Goal: Transaction & Acquisition: Purchase product/service

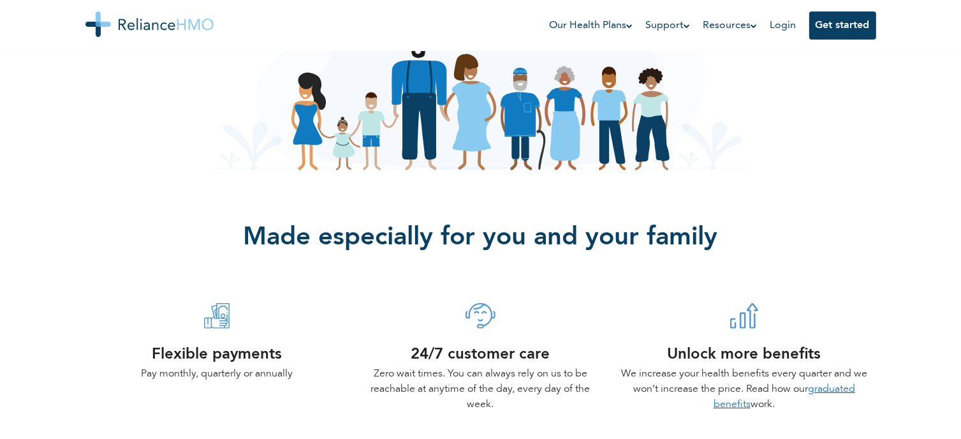
scroll to position [270, 0]
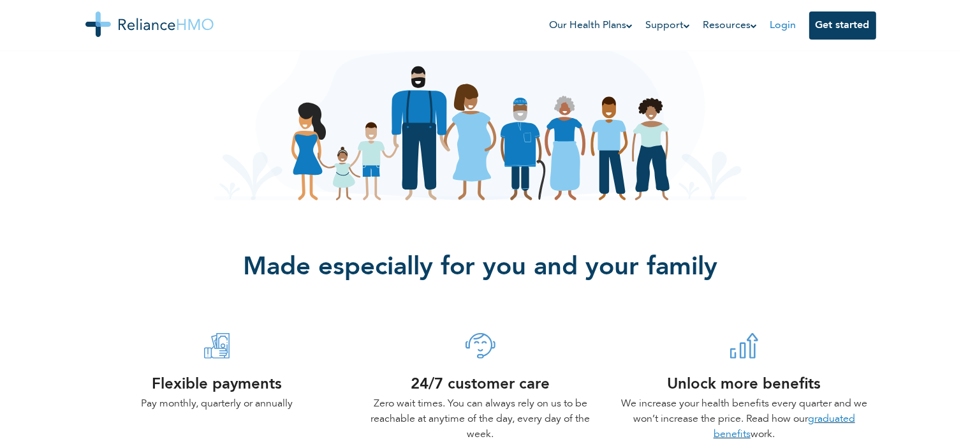
click at [783, 20] on link "Login" at bounding box center [783, 25] width 26 height 10
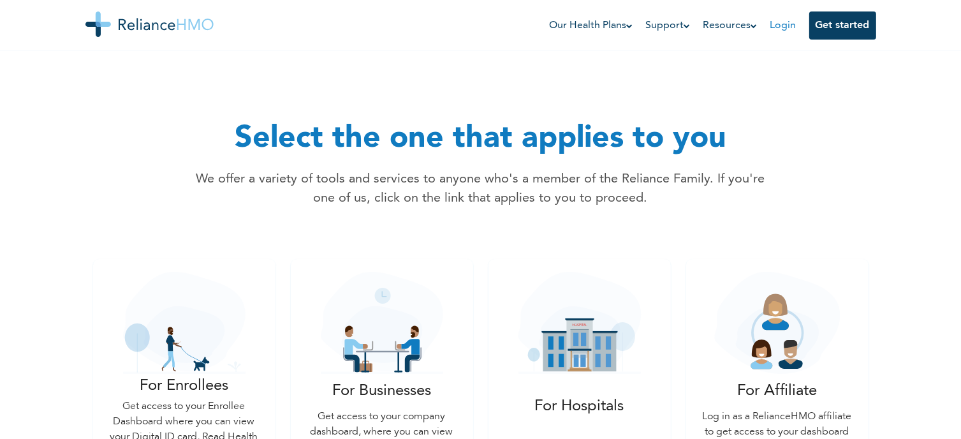
click at [788, 24] on link "Login" at bounding box center [783, 25] width 26 height 10
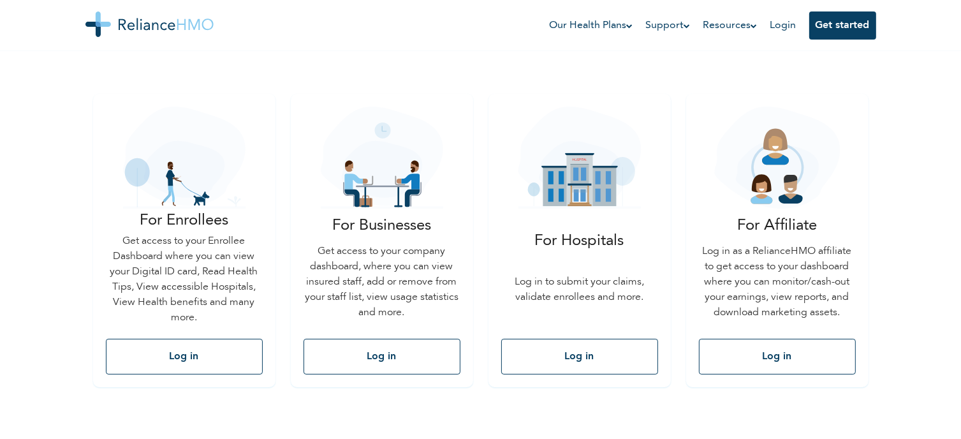
scroll to position [166, 0]
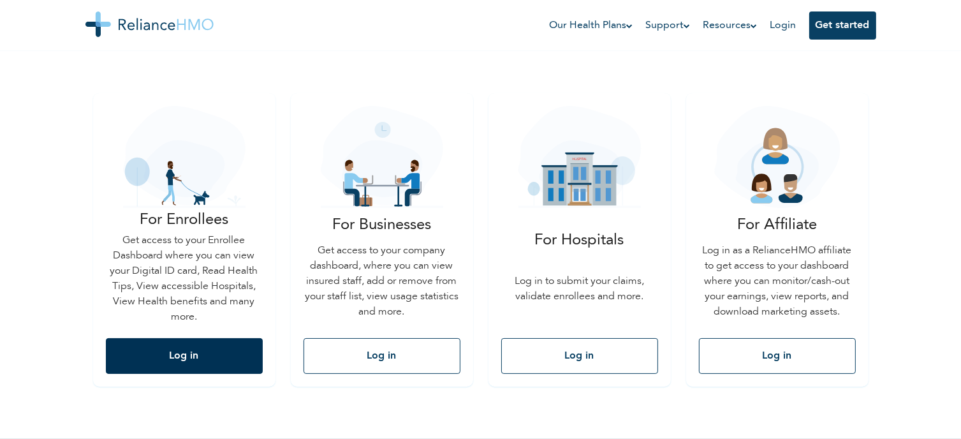
click at [176, 360] on button "Log in" at bounding box center [184, 356] width 157 height 36
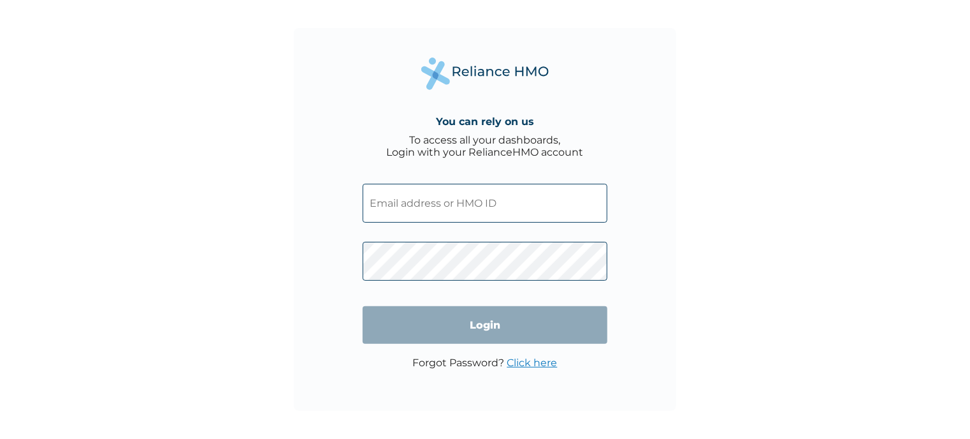
type input "Oreagba101@gmail.com"
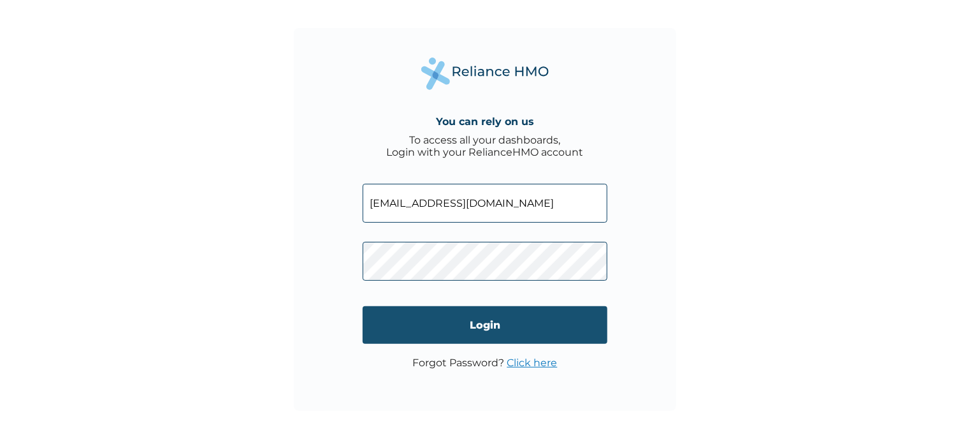
click at [485, 322] on input "Login" at bounding box center [485, 325] width 245 height 38
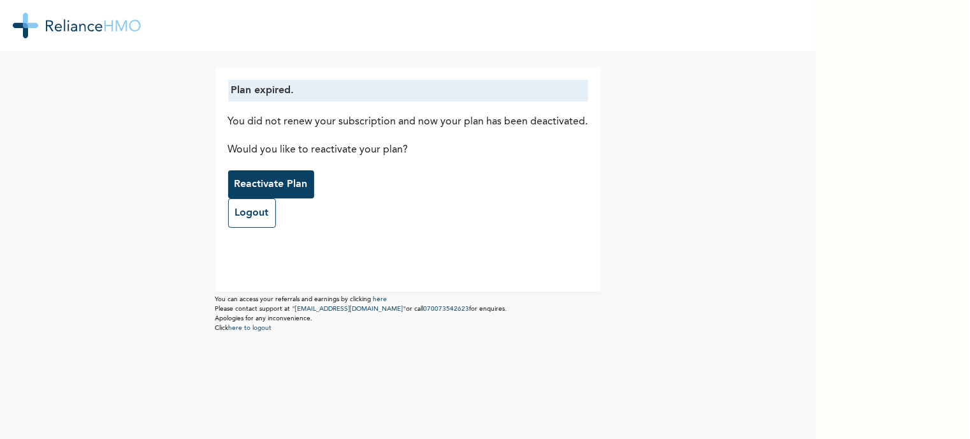
click at [266, 180] on p "Reactivate Plan" at bounding box center [271, 184] width 73 height 15
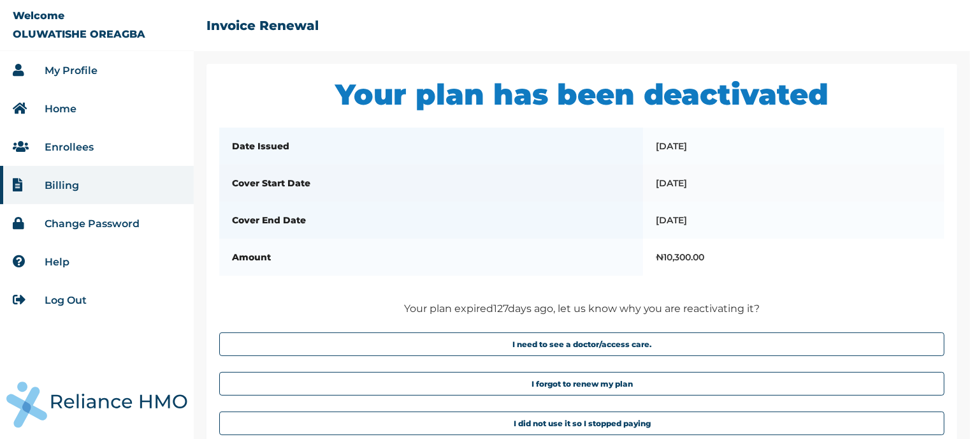
scroll to position [43, 0]
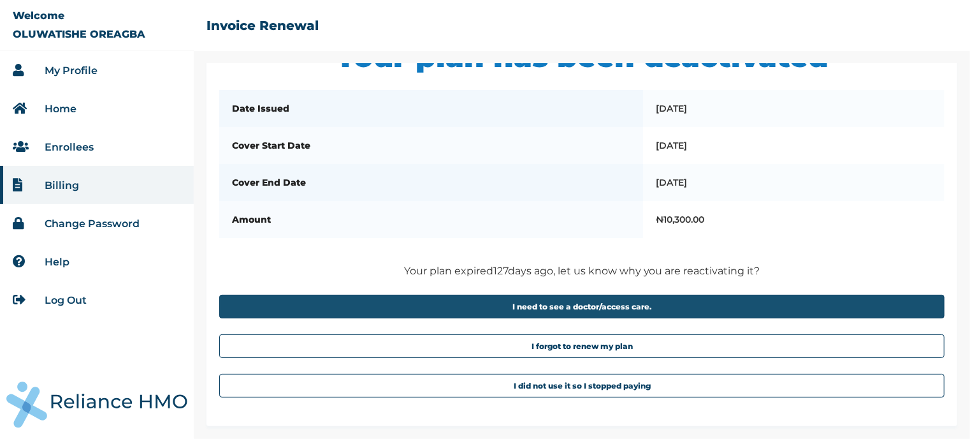
click at [587, 305] on button "I need to see a doctor/access care." at bounding box center [582, 307] width 726 height 24
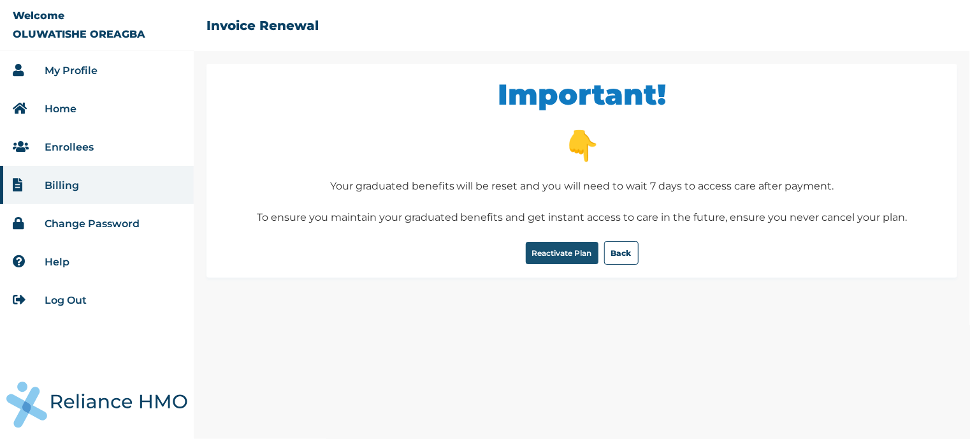
click at [556, 249] on button "Reactivate Plan" at bounding box center [562, 253] width 73 height 22
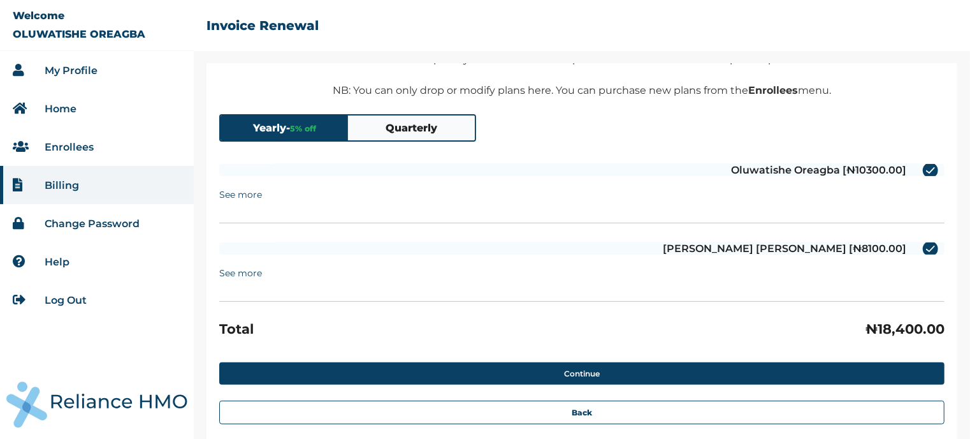
scroll to position [133, 0]
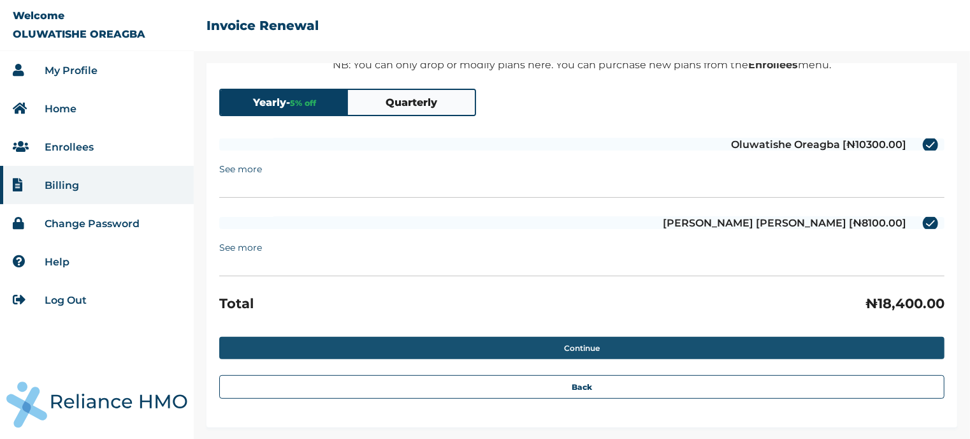
click at [565, 341] on button "Continue" at bounding box center [582, 348] width 726 height 22
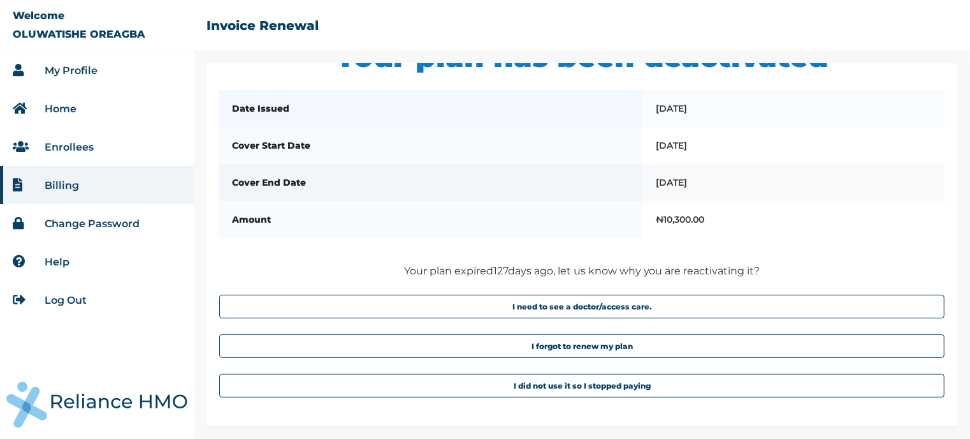
scroll to position [0, 0]
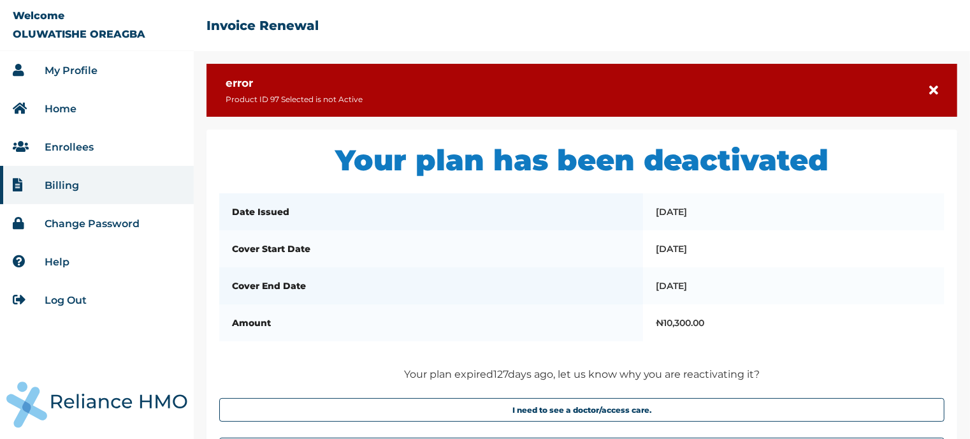
click at [923, 82] on div "error Product ID 97 Selected is not Active" at bounding box center [582, 90] width 751 height 53
click at [930, 86] on icon at bounding box center [934, 90] width 9 height 13
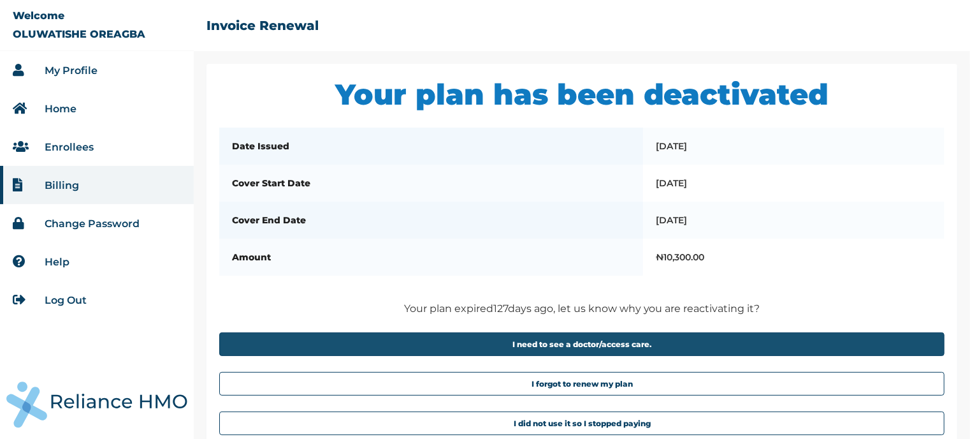
click at [550, 347] on button "I need to see a doctor/access care." at bounding box center [582, 344] width 726 height 24
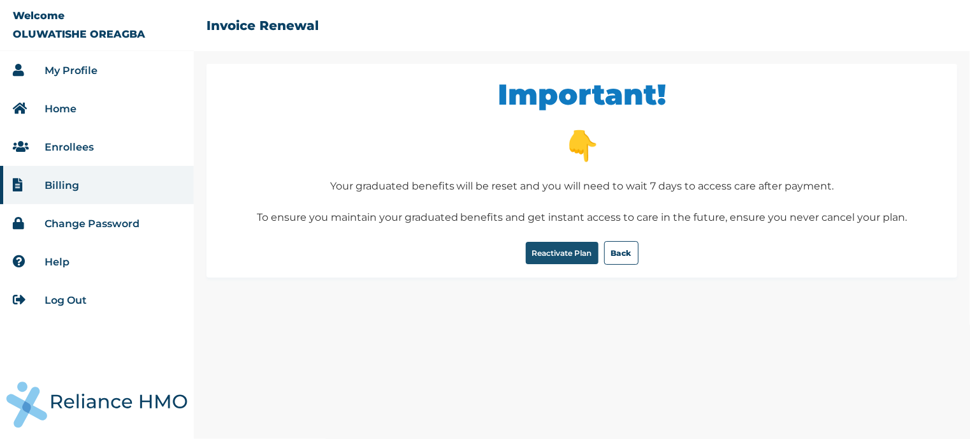
click at [556, 249] on button "Reactivate Plan" at bounding box center [562, 253] width 73 height 22
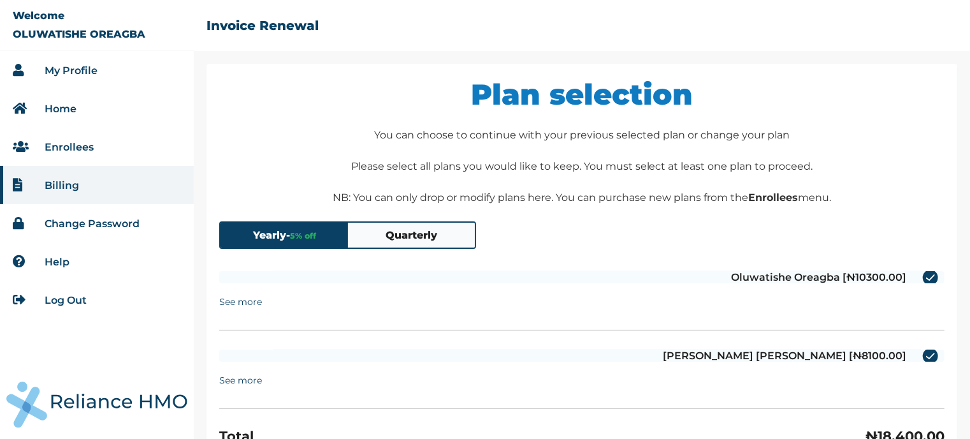
scroll to position [133, 0]
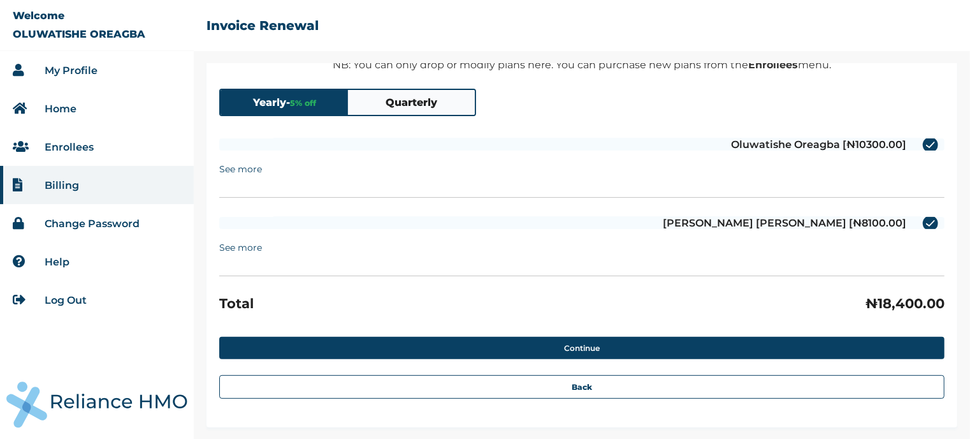
click at [923, 135] on div "Oluwatishe Oreagba [₦10300.00] See more Email: oreagba101@gmail.com Product: AL…" at bounding box center [582, 163] width 726 height 69
click at [921, 142] on label "Oluwatishe Oreagba [₦10300.00]" at bounding box center [582, 144] width 726 height 12
click at [921, 142] on input "Oluwatishe Oreagba [₦10300.00]" at bounding box center [915, 145] width 20 height 20
click at [921, 140] on label "Oluwatishe Oreagba [₦10300.00]" at bounding box center [582, 144] width 726 height 12
click at [921, 140] on input "Oluwatishe Oreagba [₦10300.00]" at bounding box center [915, 145] width 20 height 20
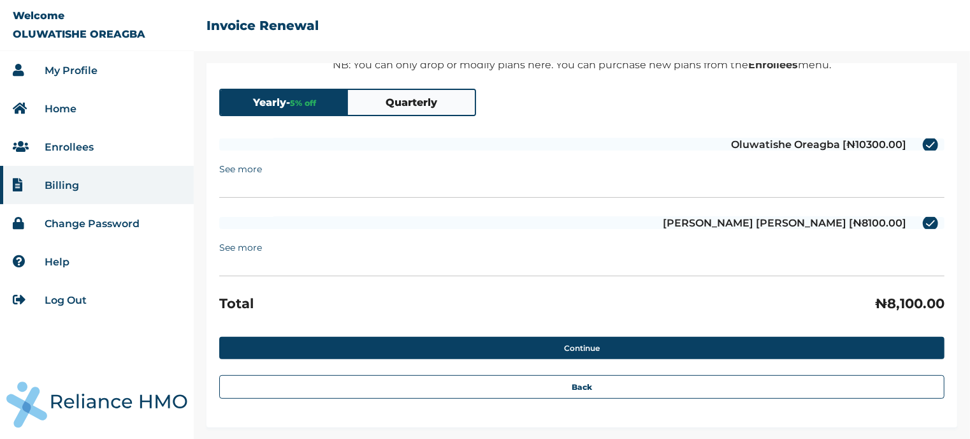
checkbox input "true"
click at [923, 222] on label "Adebanjo Tolulope Yetunde [₦8100.00]" at bounding box center [582, 223] width 726 height 12
click at [923, 222] on input "Adebanjo Tolulope Yetunde [₦8100.00]" at bounding box center [915, 223] width 20 height 20
click at [923, 222] on label "Adebanjo Tolulope Yetunde [₦8100.00]" at bounding box center [582, 223] width 726 height 12
click at [923, 222] on input "Adebanjo Tolulope Yetunde [₦8100.00]" at bounding box center [915, 223] width 20 height 20
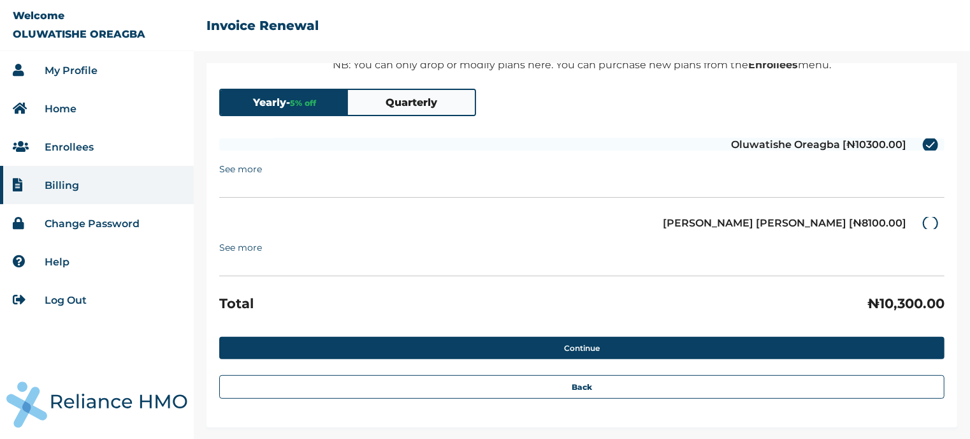
checkbox input "true"
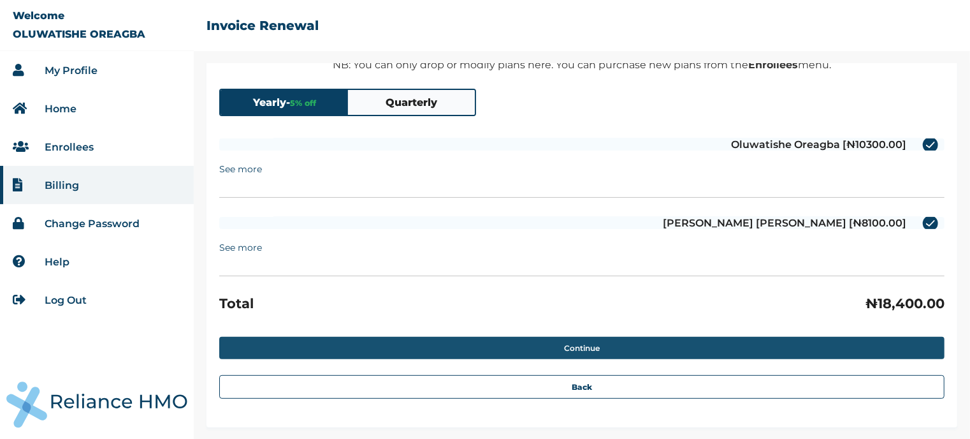
click at [581, 343] on button "Continue" at bounding box center [582, 348] width 726 height 22
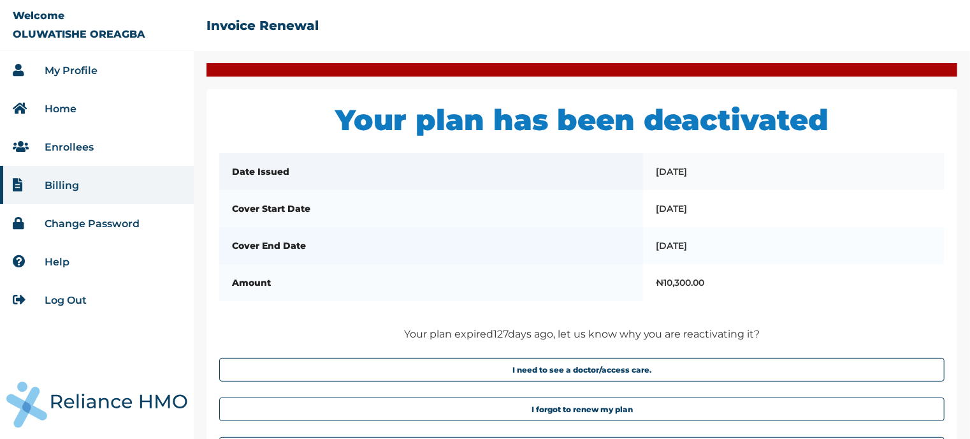
scroll to position [50, 0]
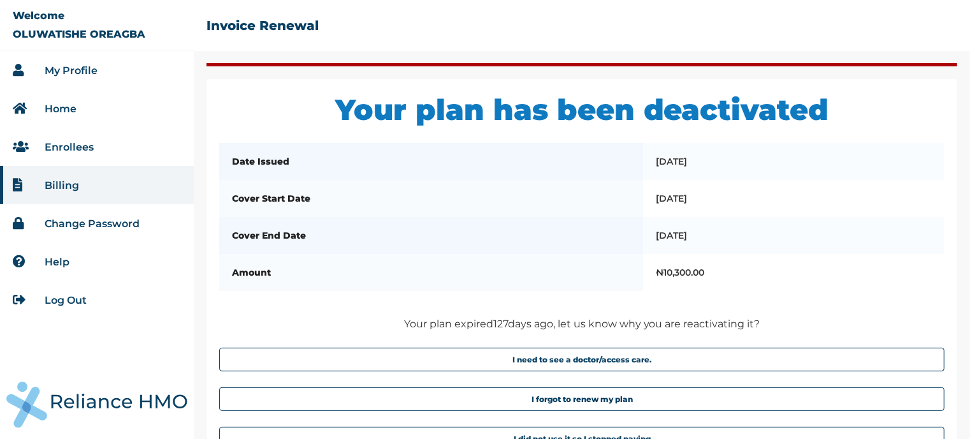
click at [69, 66] on link "My Profile" at bounding box center [71, 70] width 53 height 12
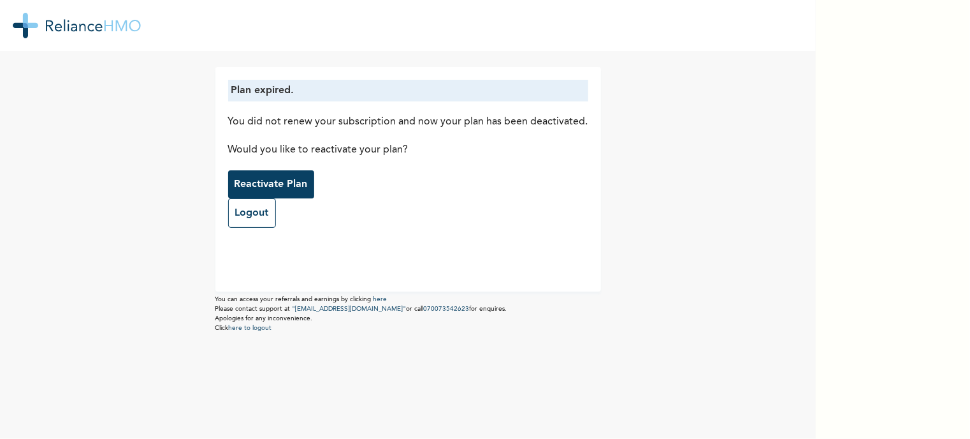
click at [274, 177] on p "Reactivate Plan" at bounding box center [271, 184] width 73 height 15
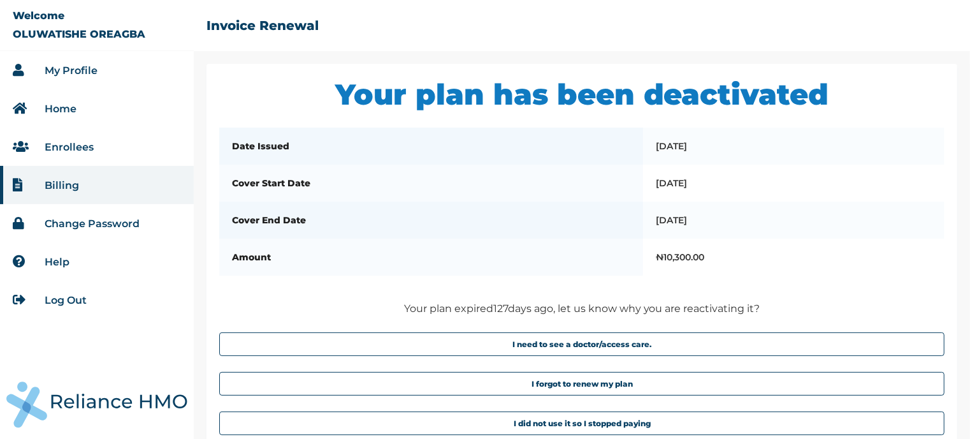
click at [71, 145] on link "Enrollees" at bounding box center [69, 147] width 49 height 12
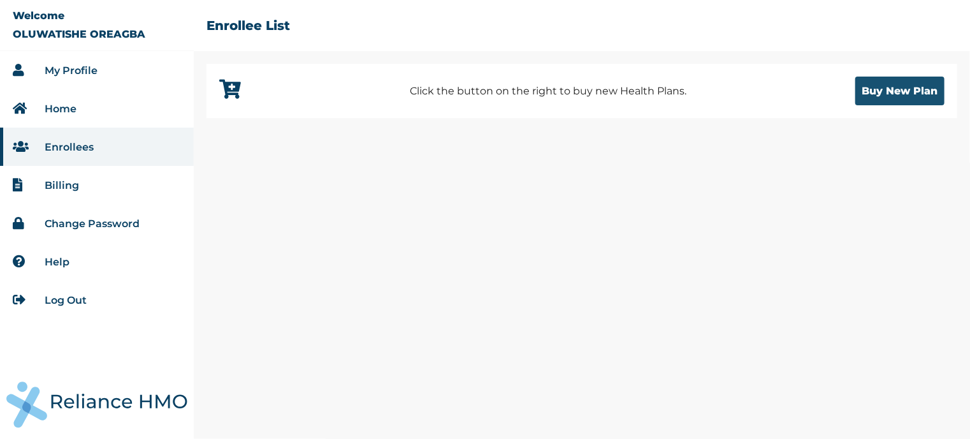
click at [900, 89] on button "Buy New Plan" at bounding box center [900, 91] width 89 height 29
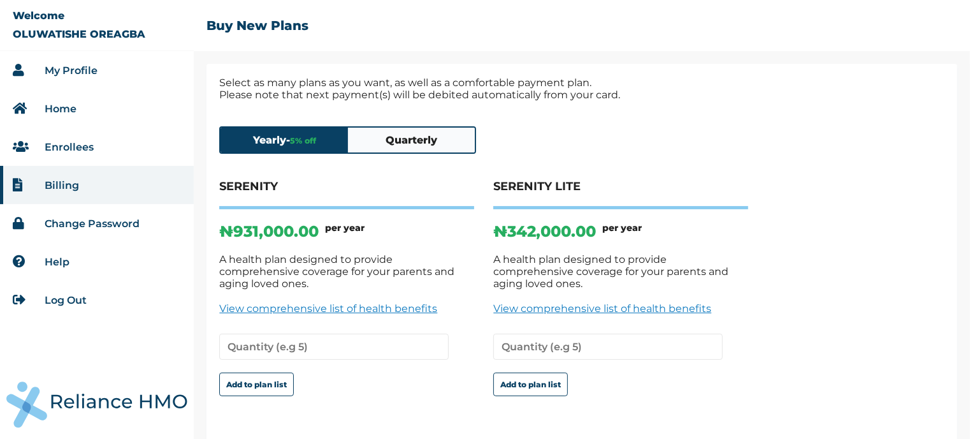
click at [428, 140] on button "Quarterly" at bounding box center [412, 140] width 128 height 25
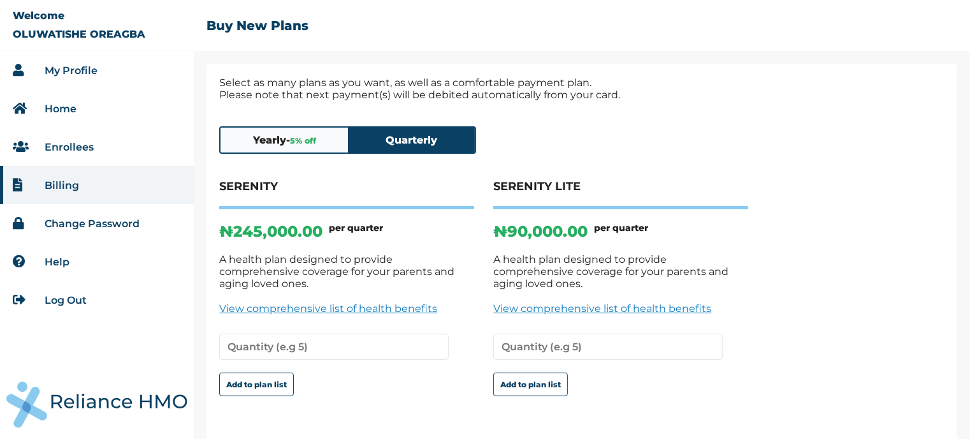
click at [77, 142] on link "Enrollees" at bounding box center [69, 147] width 49 height 12
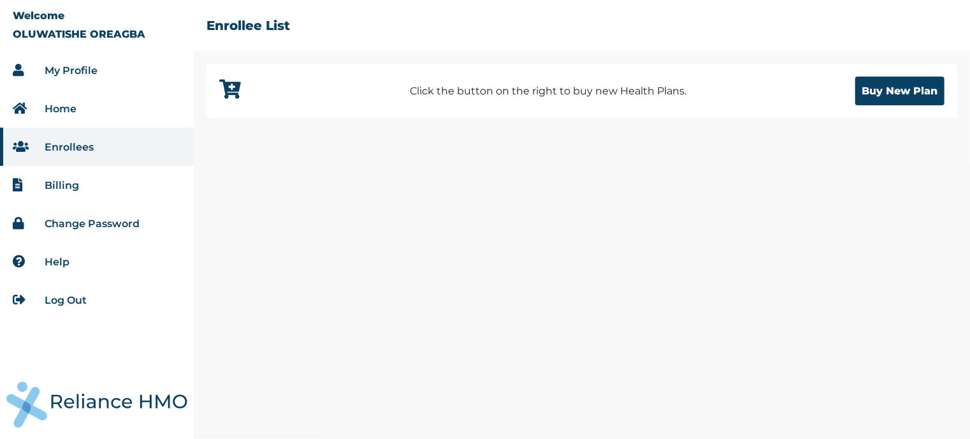
click at [59, 104] on link "Home" at bounding box center [61, 109] width 32 height 12
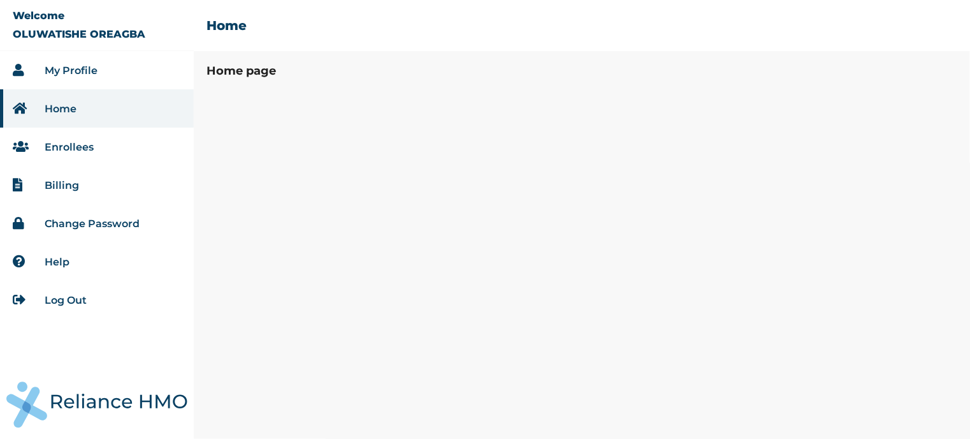
click at [68, 183] on link "Billing" at bounding box center [62, 185] width 34 height 12
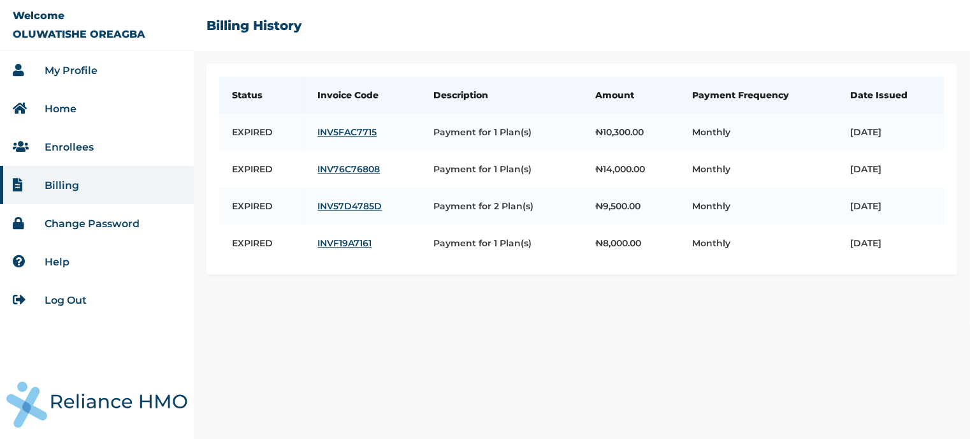
click at [66, 145] on link "Enrollees" at bounding box center [69, 147] width 49 height 12
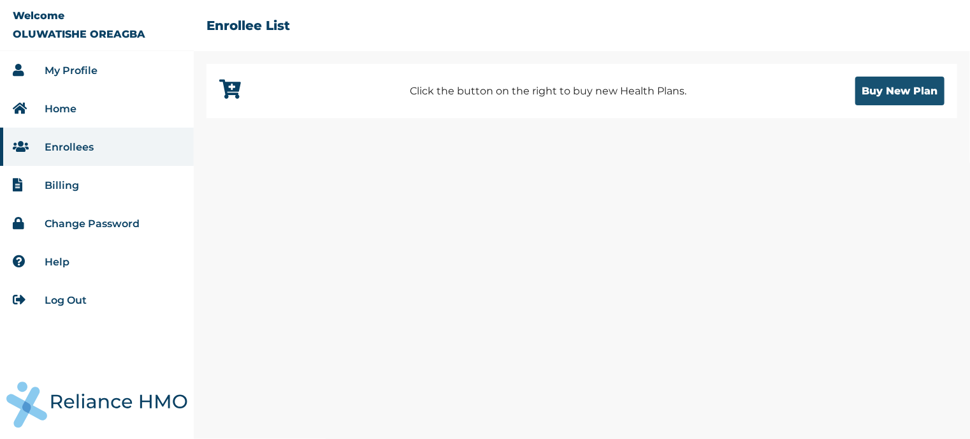
click at [901, 88] on button "Buy New Plan" at bounding box center [900, 91] width 89 height 29
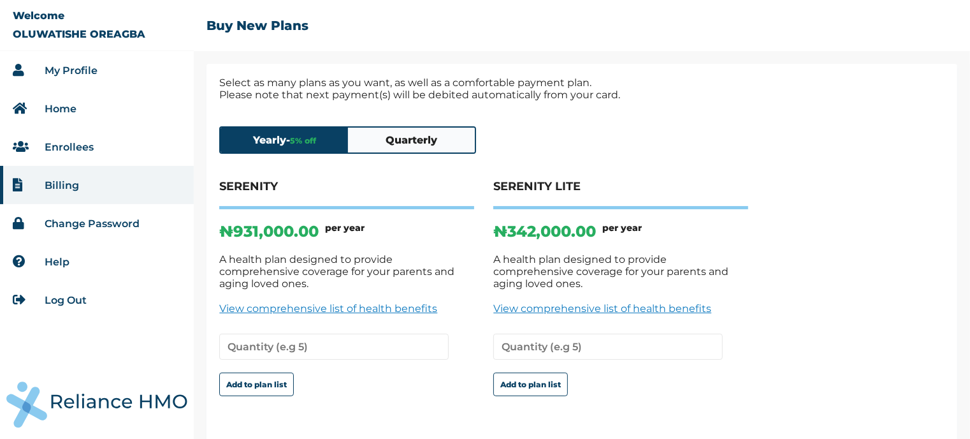
click at [429, 124] on div "Yearly - 5 % off Quarterly SERENITY ₦ 931,000.00 per year A health plan designe…" at bounding box center [582, 284] width 726 height 343
click at [412, 135] on button "Quarterly" at bounding box center [412, 140] width 128 height 25
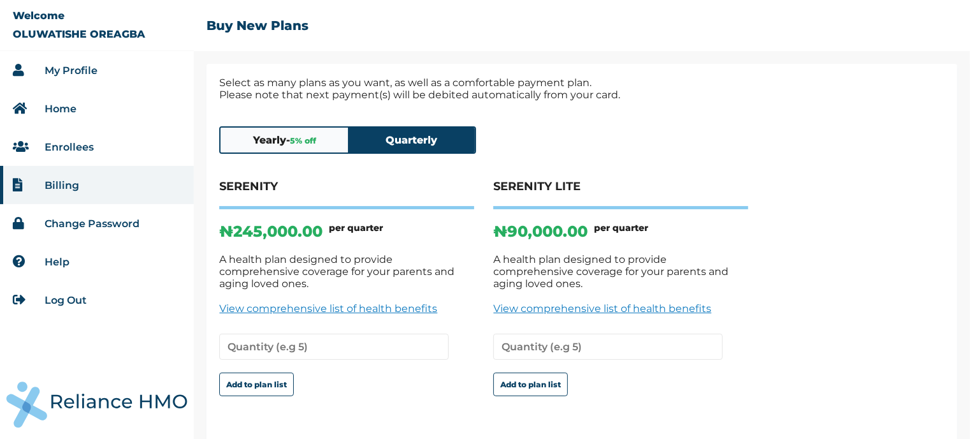
scroll to position [31, 0]
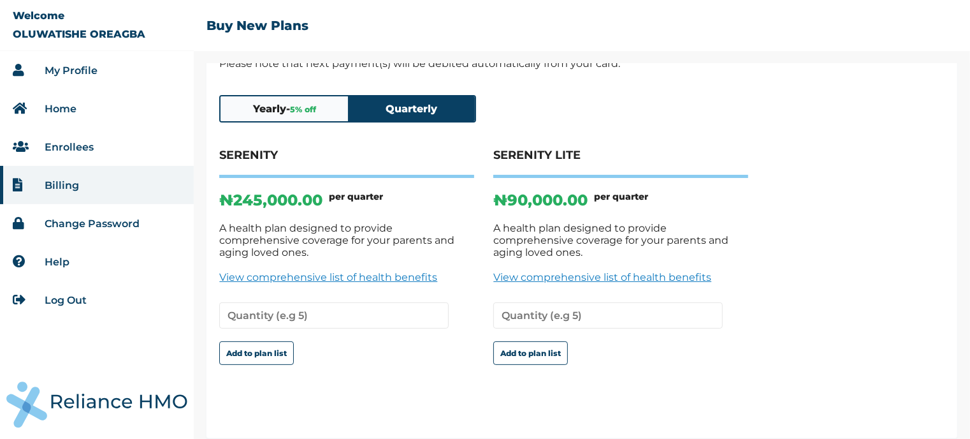
click at [592, 271] on link "View comprehensive list of health benefits" at bounding box center [620, 277] width 255 height 12
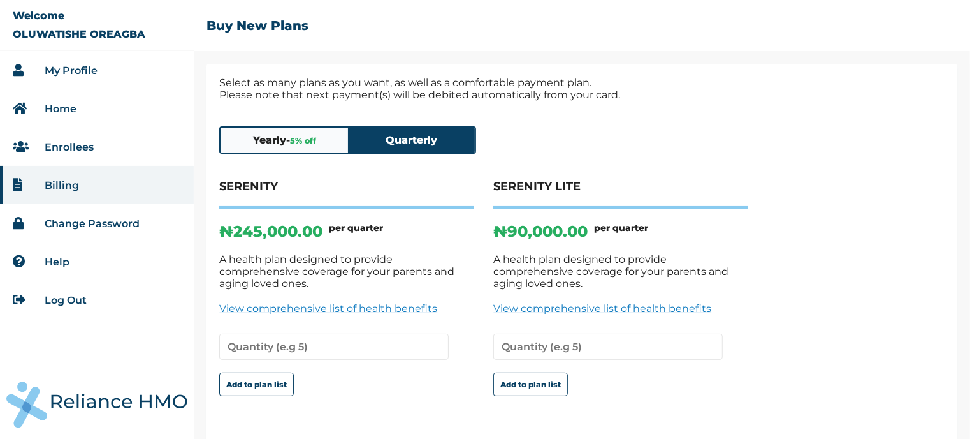
click at [71, 106] on link "Home" at bounding box center [61, 109] width 32 height 12
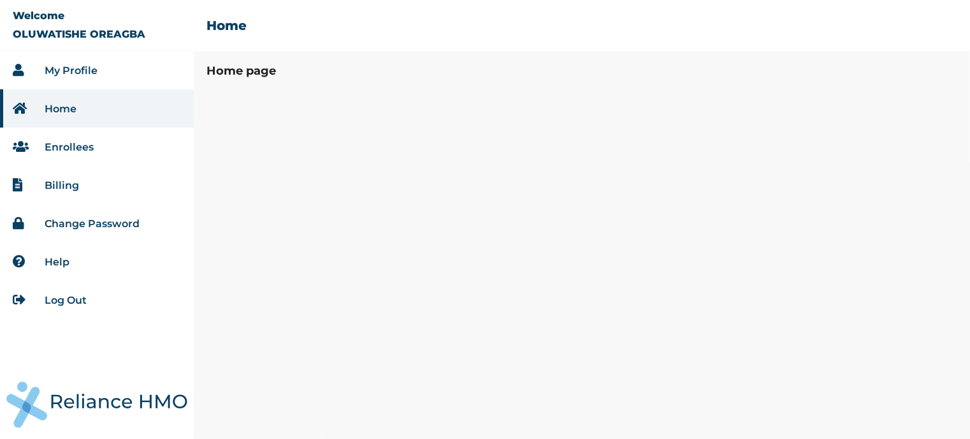
click at [60, 63] on li "My Profile" at bounding box center [97, 70] width 194 height 38
click at [73, 145] on link "Enrollees" at bounding box center [69, 147] width 49 height 12
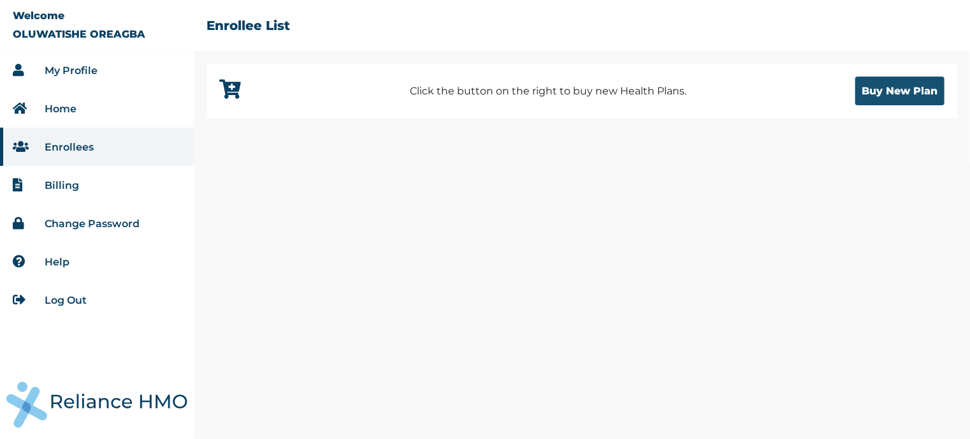
click at [908, 84] on button "Buy New Plan" at bounding box center [900, 91] width 89 height 29
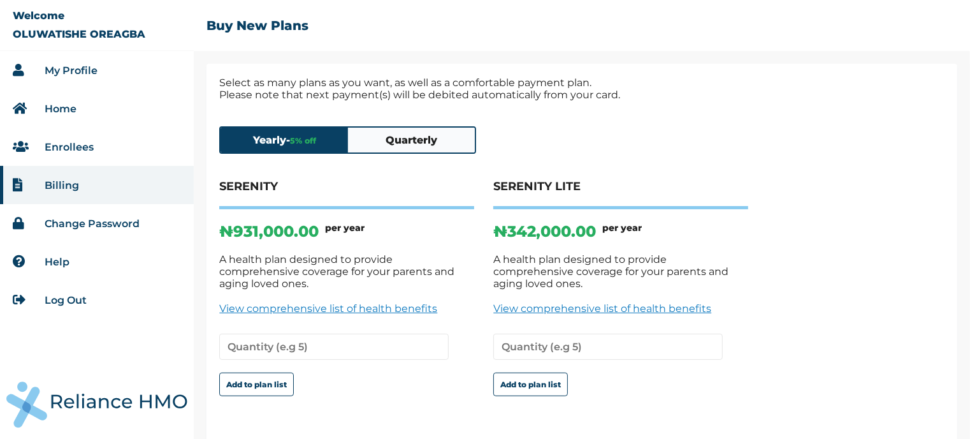
click at [407, 145] on button "Quarterly" at bounding box center [412, 140] width 128 height 25
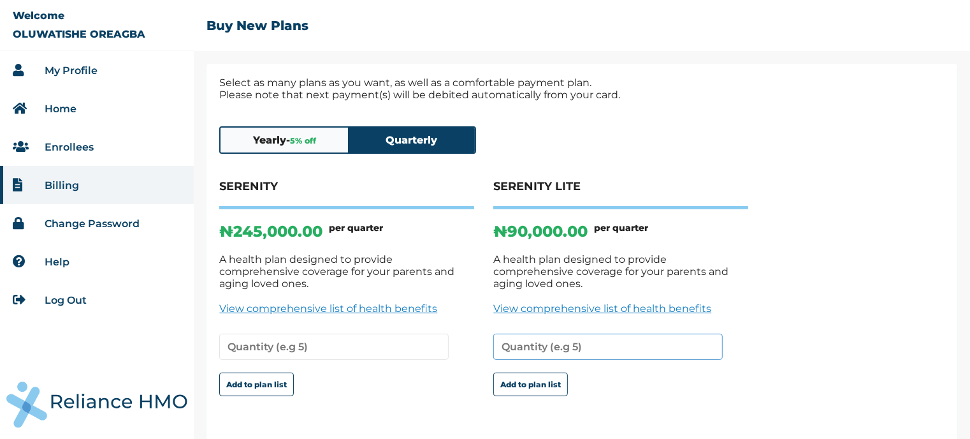
click at [543, 333] on input "number" at bounding box center [608, 346] width 230 height 26
type input "1"
click at [527, 374] on button "Add to plan list" at bounding box center [530, 384] width 75 height 24
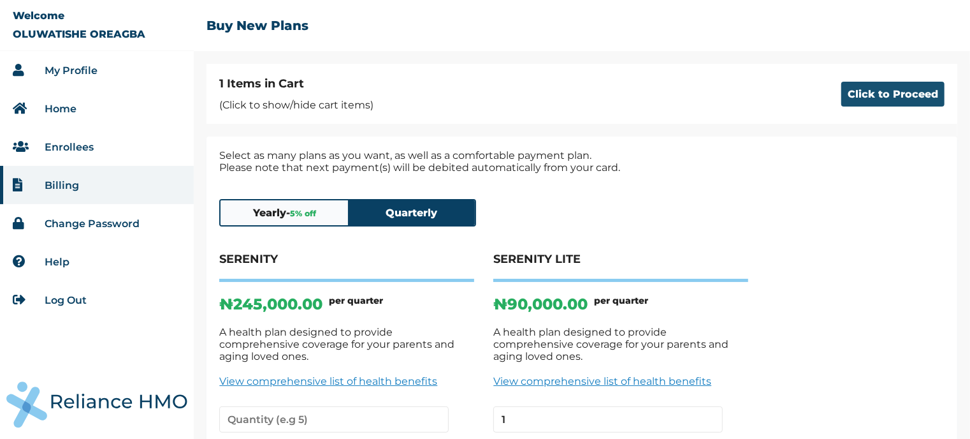
click at [891, 96] on button "Click to Proceed" at bounding box center [893, 94] width 103 height 25
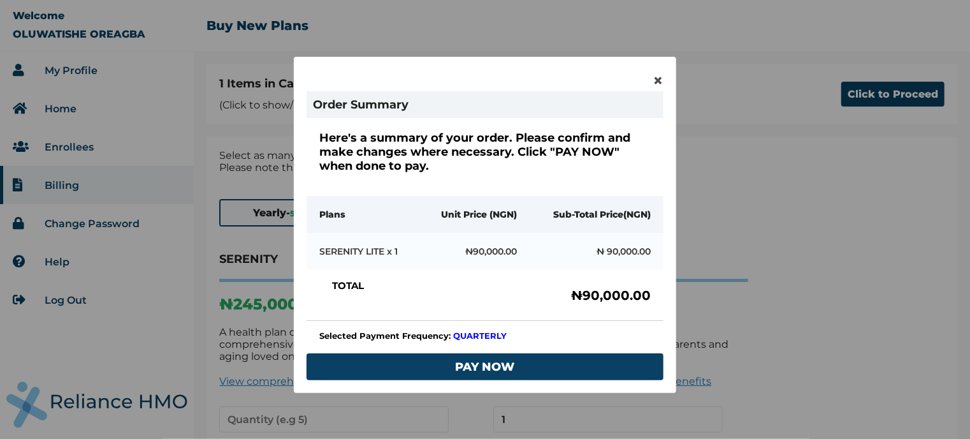
scroll to position [46, 0]
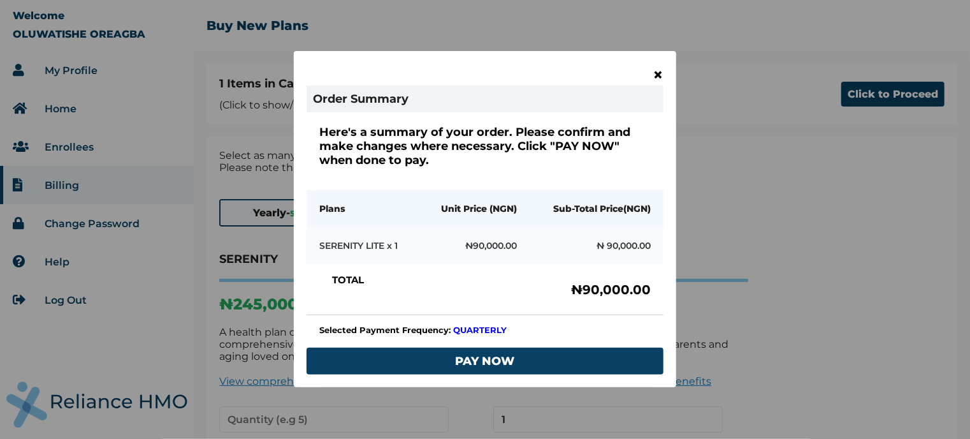
click at [653, 71] on span "×" at bounding box center [658, 75] width 11 height 22
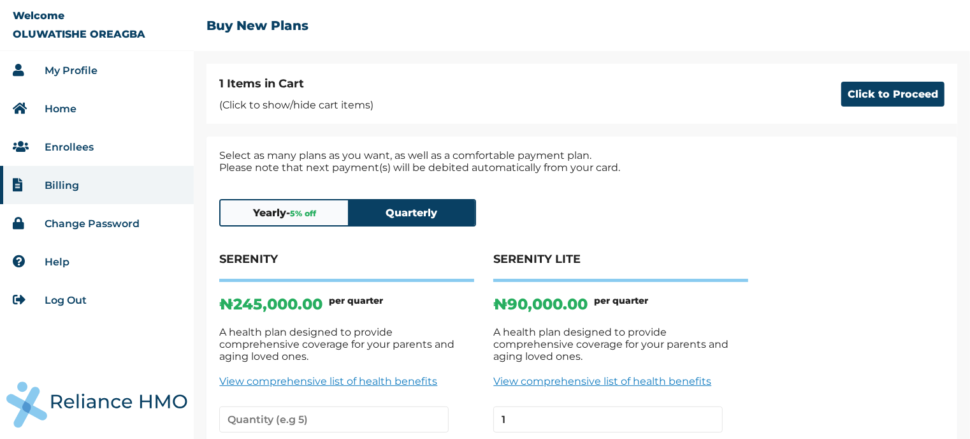
scroll to position [1, 0]
